Goal: Check status: Check status

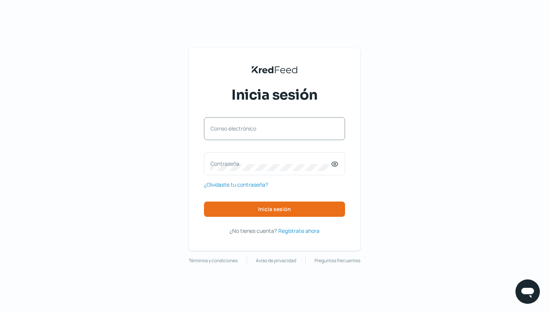
click at [234, 127] on label "Correo electrónico" at bounding box center [270, 128] width 120 height 7
click at [234, 129] on input "Correo electrónico" at bounding box center [274, 132] width 128 height 7
type input "[PERSON_NAME][EMAIL_ADDRESS][PERSON_NAME][DOMAIN_NAME]"
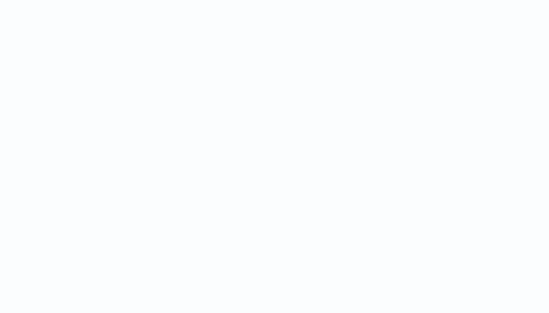
click at [271, 209] on div at bounding box center [274, 156] width 549 height 313
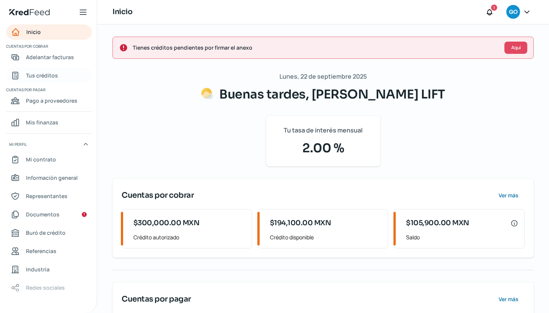
click at [58, 77] on link "Tus créditos" at bounding box center [49, 75] width 86 height 15
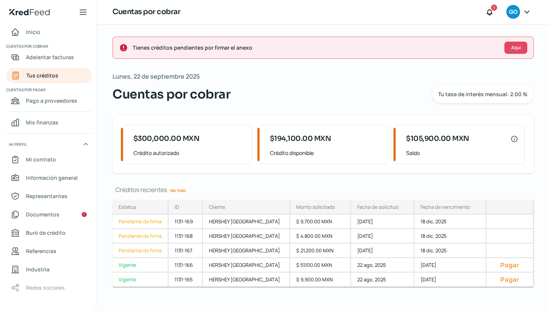
click at [180, 189] on link "Ver más" at bounding box center [178, 190] width 22 height 12
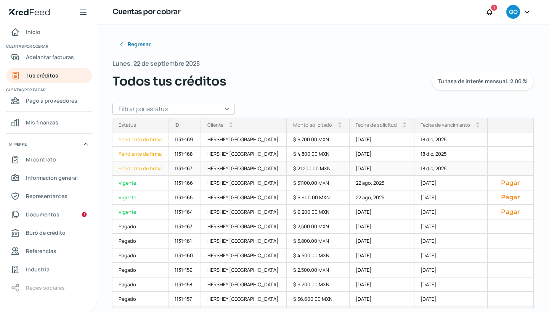
click at [193, 168] on div "1131-167" at bounding box center [185, 168] width 33 height 14
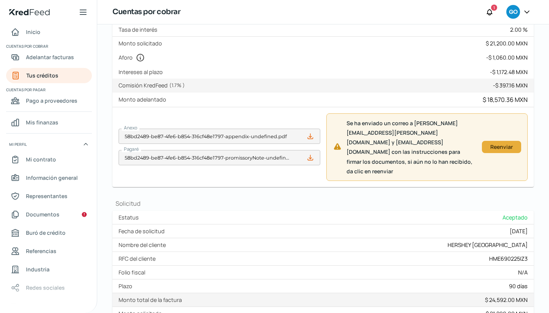
scroll to position [130, 0]
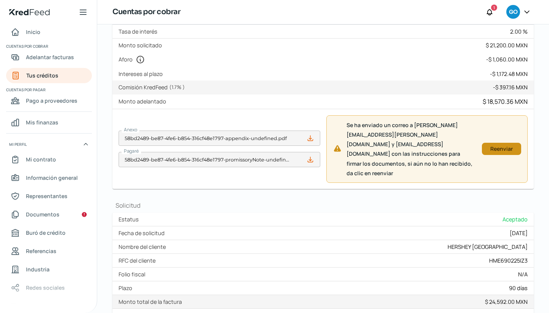
click at [486, 146] on div "Reenviar" at bounding box center [502, 148] width 32 height 5
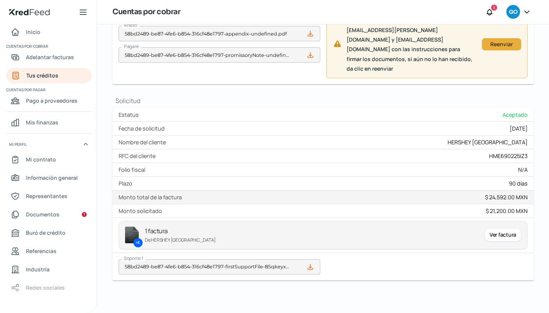
scroll to position [234, 0]
click at [72, 56] on span "Adelantar facturas" at bounding box center [50, 57] width 48 height 10
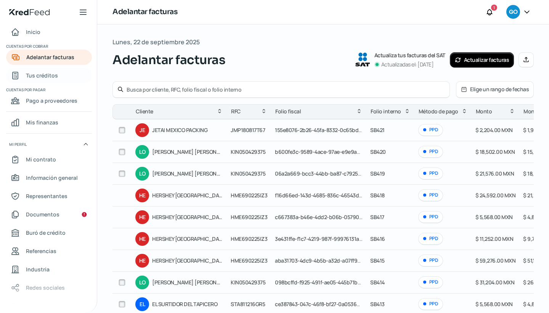
click at [54, 73] on span "Tus créditos" at bounding box center [42, 76] width 32 height 10
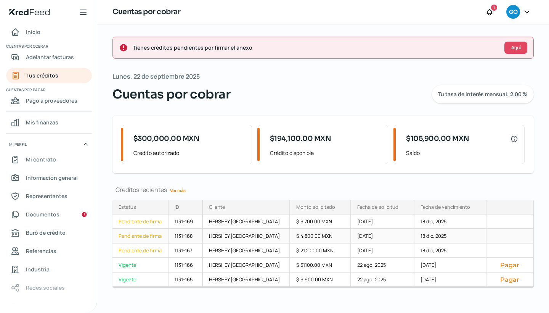
click at [201, 233] on div "1131-168" at bounding box center [186, 236] width 34 height 14
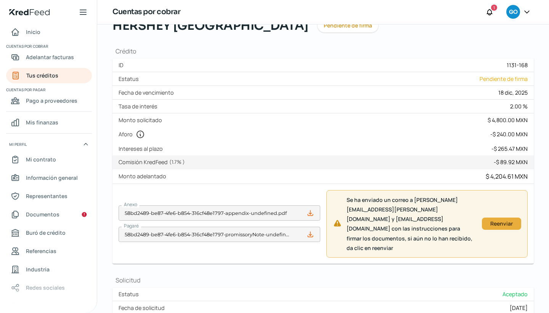
scroll to position [57, 0]
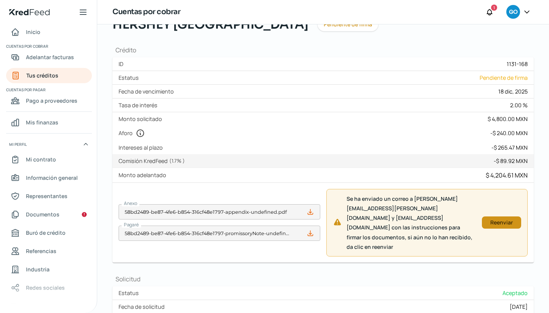
click at [488, 220] on div "Reenviar" at bounding box center [502, 222] width 32 height 5
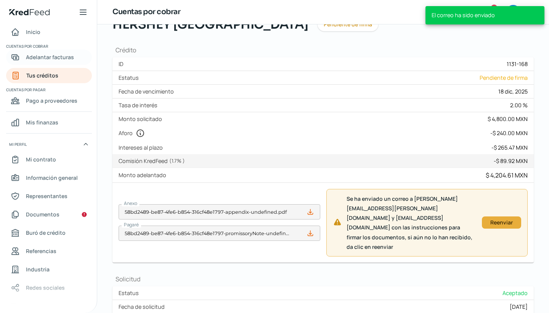
click at [65, 59] on span "Adelantar facturas" at bounding box center [50, 57] width 48 height 10
